Goal: Task Accomplishment & Management: Use online tool/utility

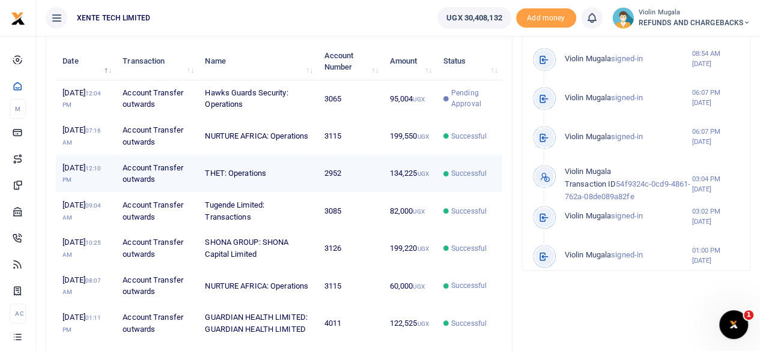
scroll to position [431, 0]
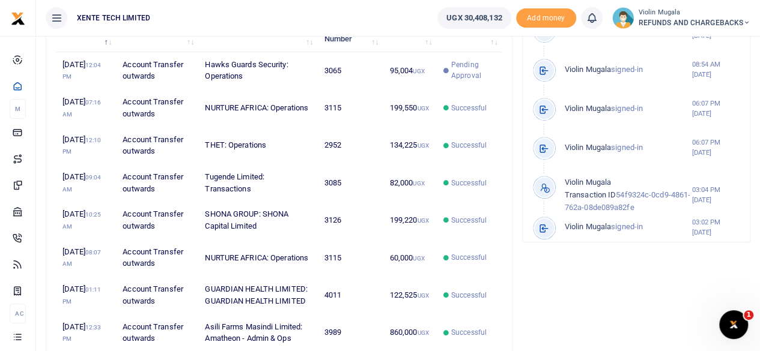
scroll to position [444, 0]
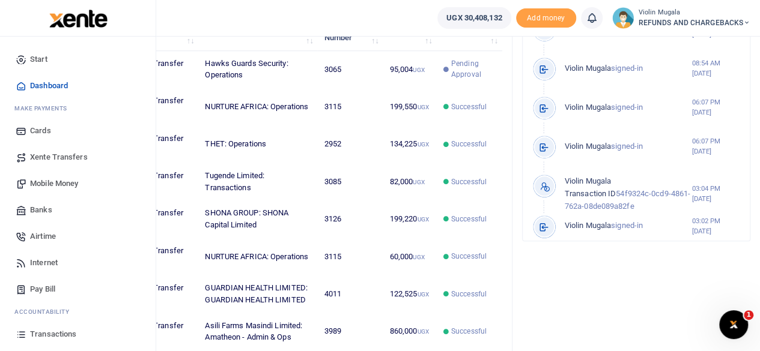
click at [77, 152] on span "Xente Transfers" at bounding box center [59, 157] width 58 height 12
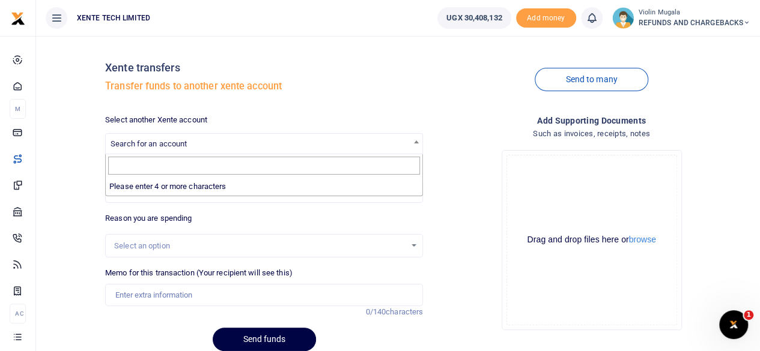
click at [190, 140] on span "Search for an account" at bounding box center [264, 143] width 316 height 19
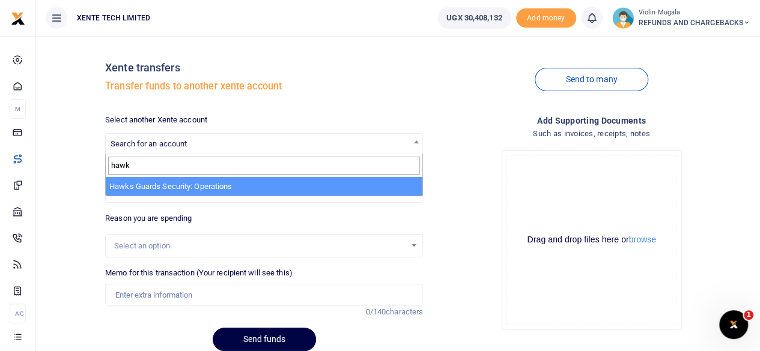
type input "hawk"
select select "3065"
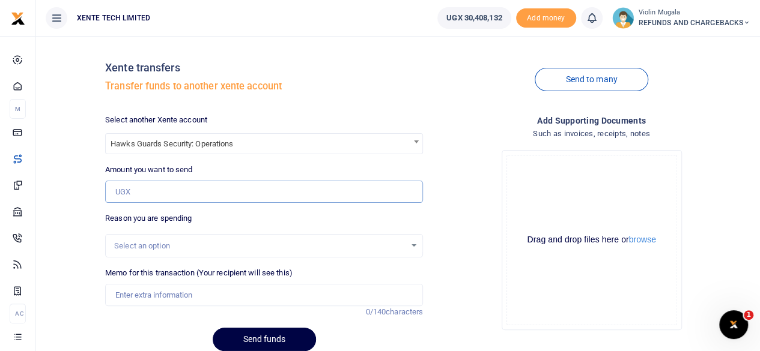
click at [181, 191] on input "Amount you want to send" at bounding box center [264, 192] width 318 height 23
click at [181, 186] on input "Amount you want to send" at bounding box center [264, 192] width 318 height 23
paste input "177342.20"
type input "177,342"
click at [162, 246] on div "Select an option" at bounding box center [259, 246] width 291 height 12
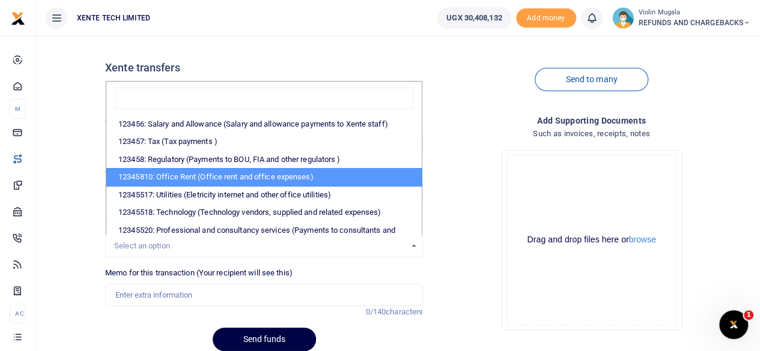
scroll to position [245, 0]
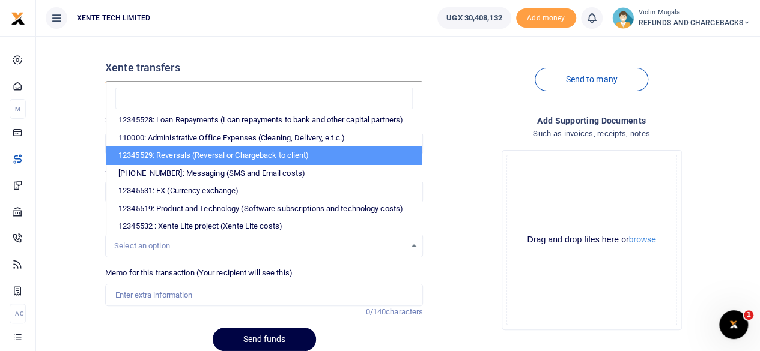
click at [207, 147] on li "12345529: Reversals (Reversal or Chargeback to client)" at bounding box center [263, 156] width 315 height 18
select select "56"
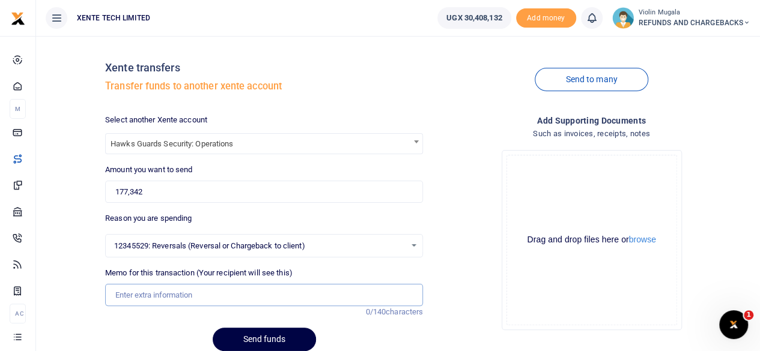
click at [144, 295] on input "Memo for this transaction (Your recipient will see this)" at bounding box center [264, 295] width 318 height 23
type input "Funds sent to a wrong number"
click at [568, 204] on div "Drag and drop files here or browse Powered by Uppy" at bounding box center [591, 240] width 171 height 171
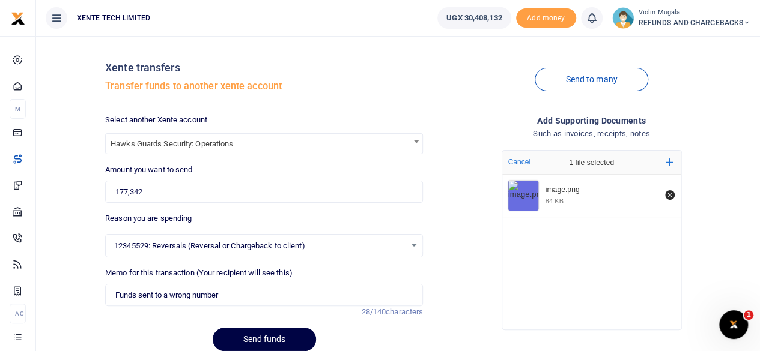
click at [527, 243] on div "image.png 84 KB" at bounding box center [591, 249] width 179 height 149
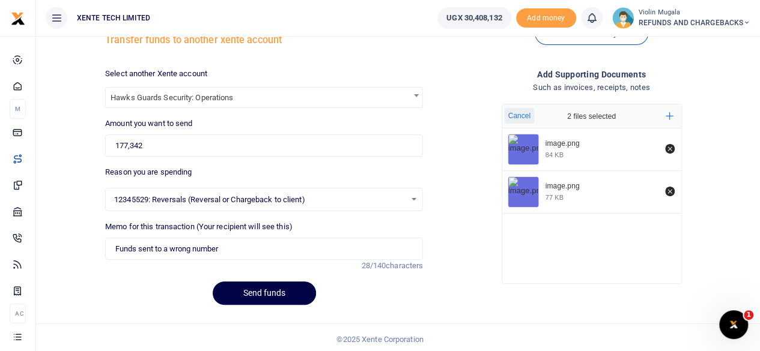
scroll to position [49, 0]
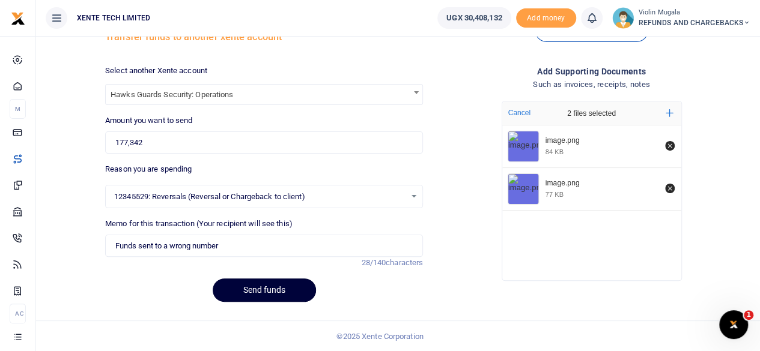
click at [282, 288] on button "Send funds" at bounding box center [264, 290] width 103 height 23
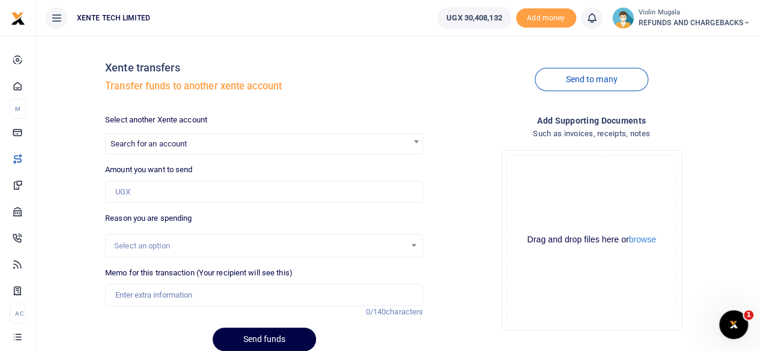
scroll to position [49, 0]
